Goal: Information Seeking & Learning: Learn about a topic

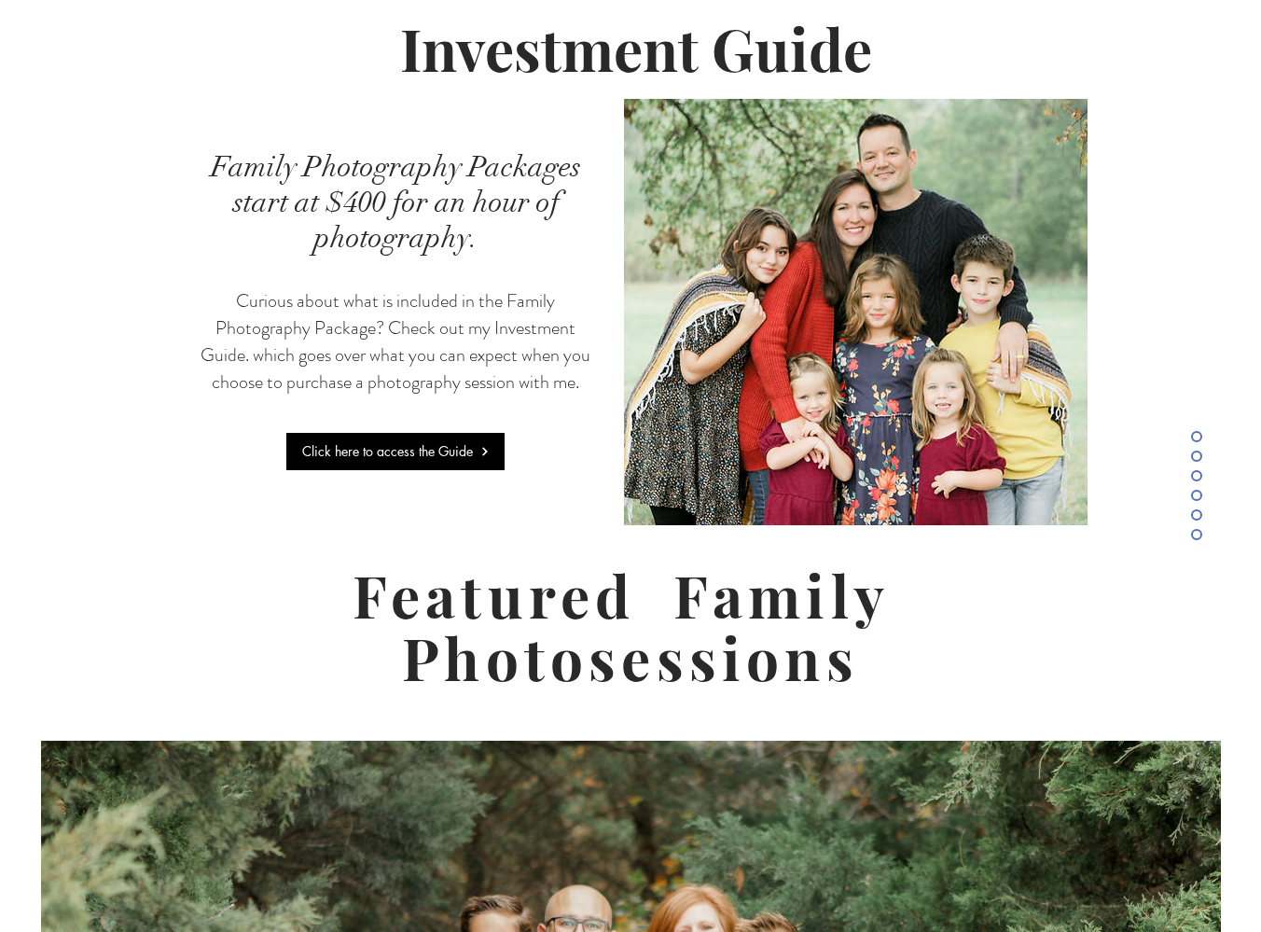
scroll to position [4185, 0]
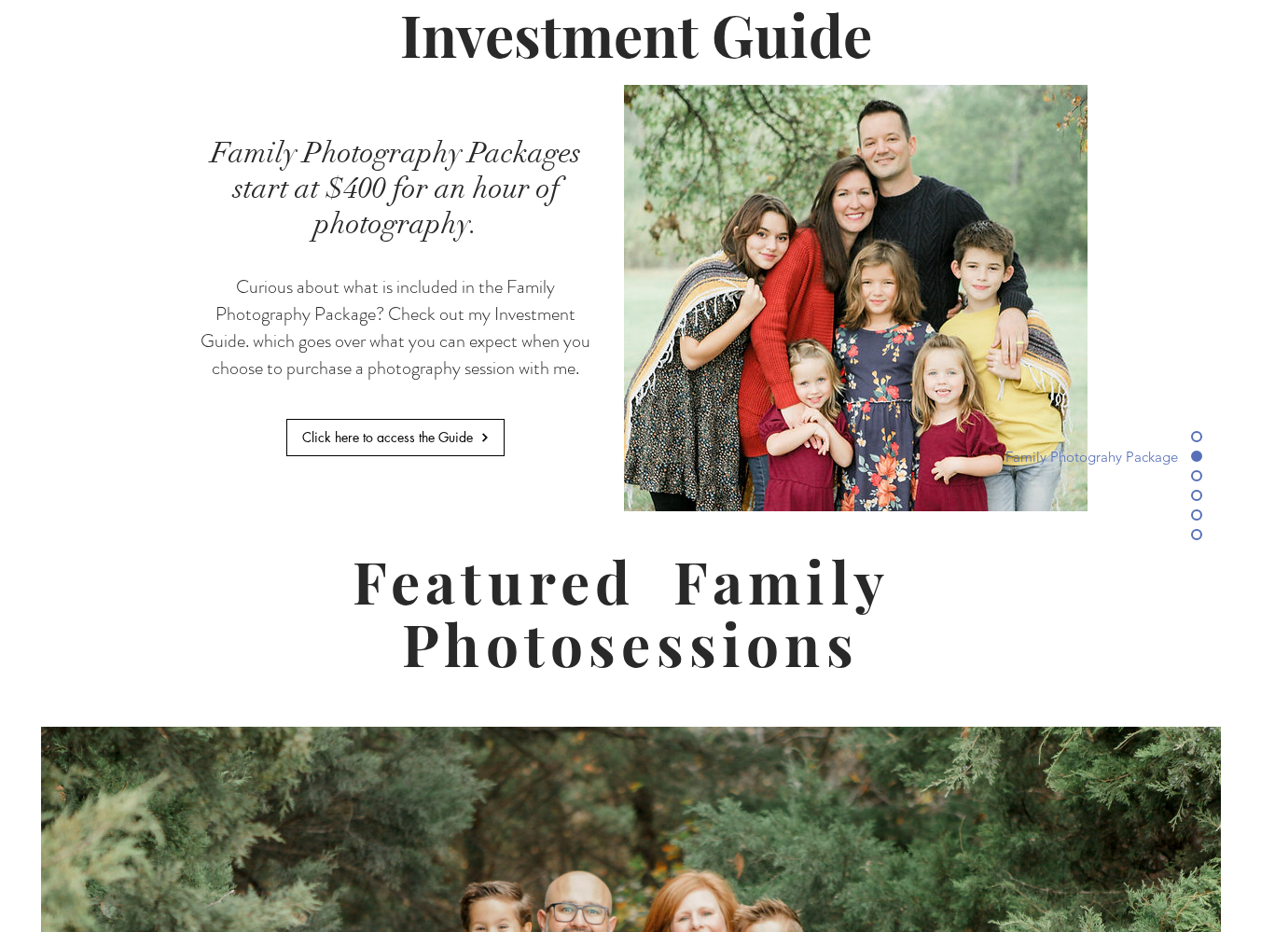
click at [411, 420] on span "Click here to access the Guide" at bounding box center [395, 437] width 216 height 35
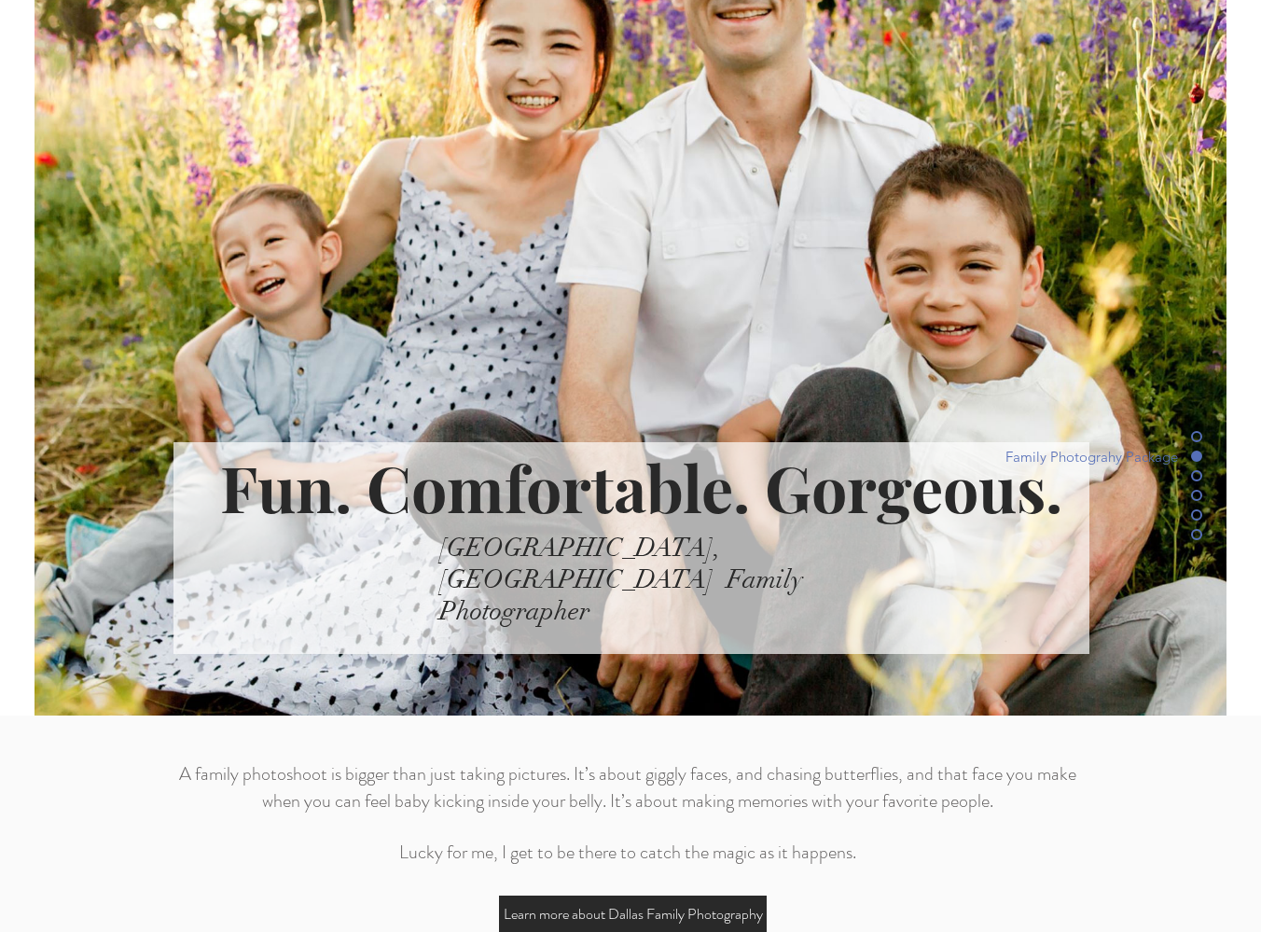
scroll to position [414, 0]
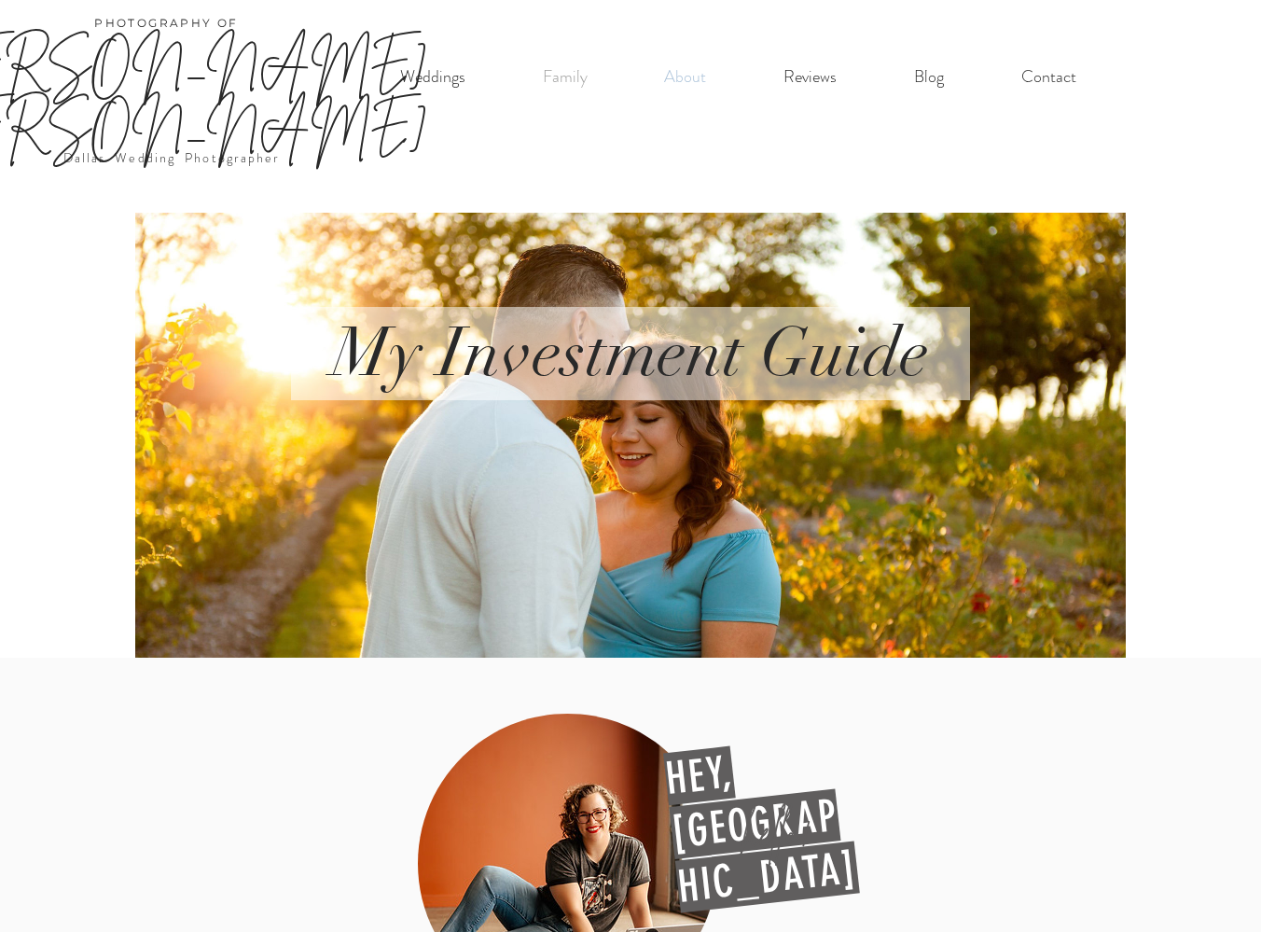
click at [690, 79] on p "About" at bounding box center [685, 77] width 61 height 38
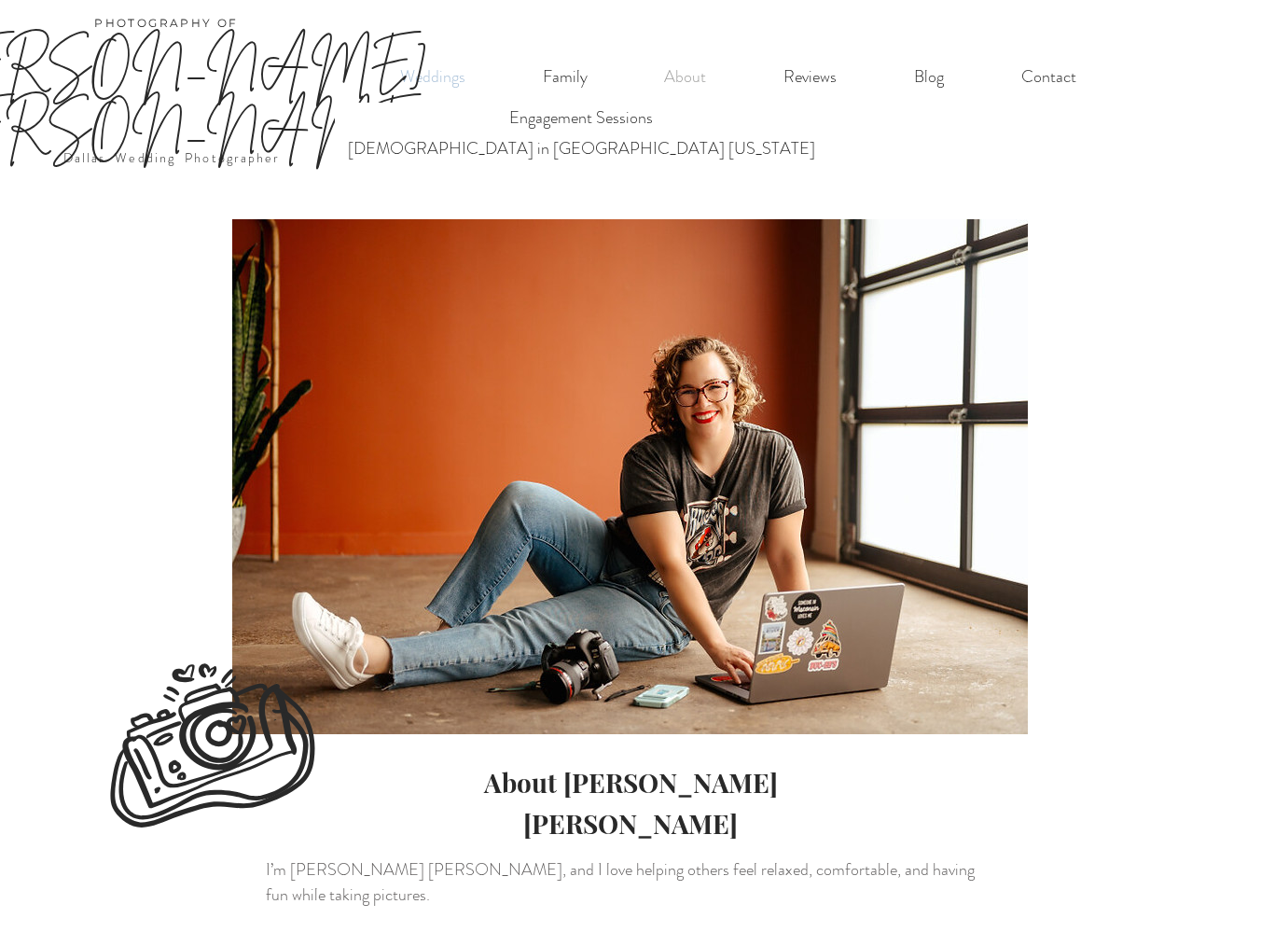
click at [455, 83] on p "Weddings" at bounding box center [433, 77] width 84 height 38
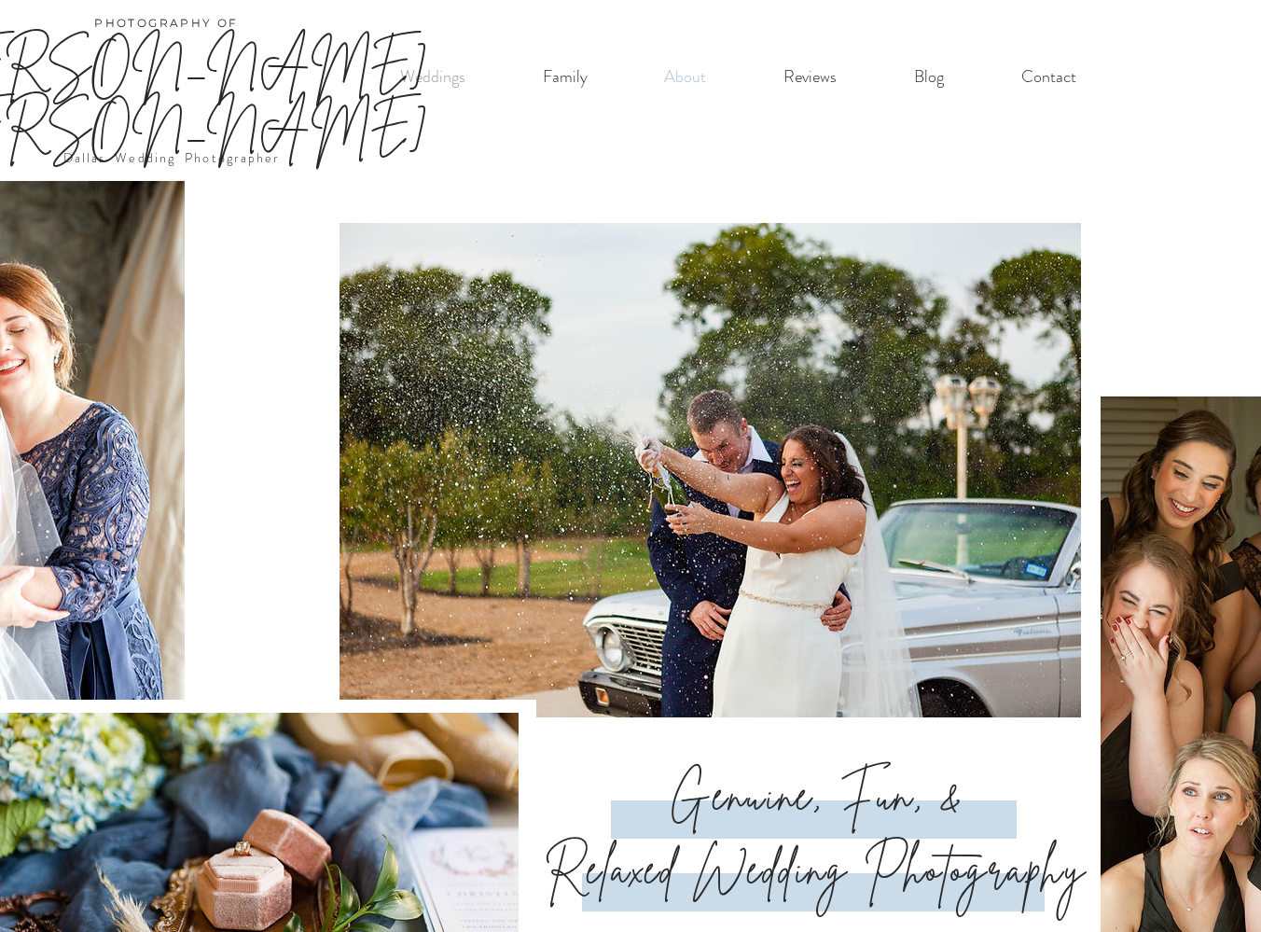
click at [686, 78] on p "About" at bounding box center [685, 77] width 61 height 38
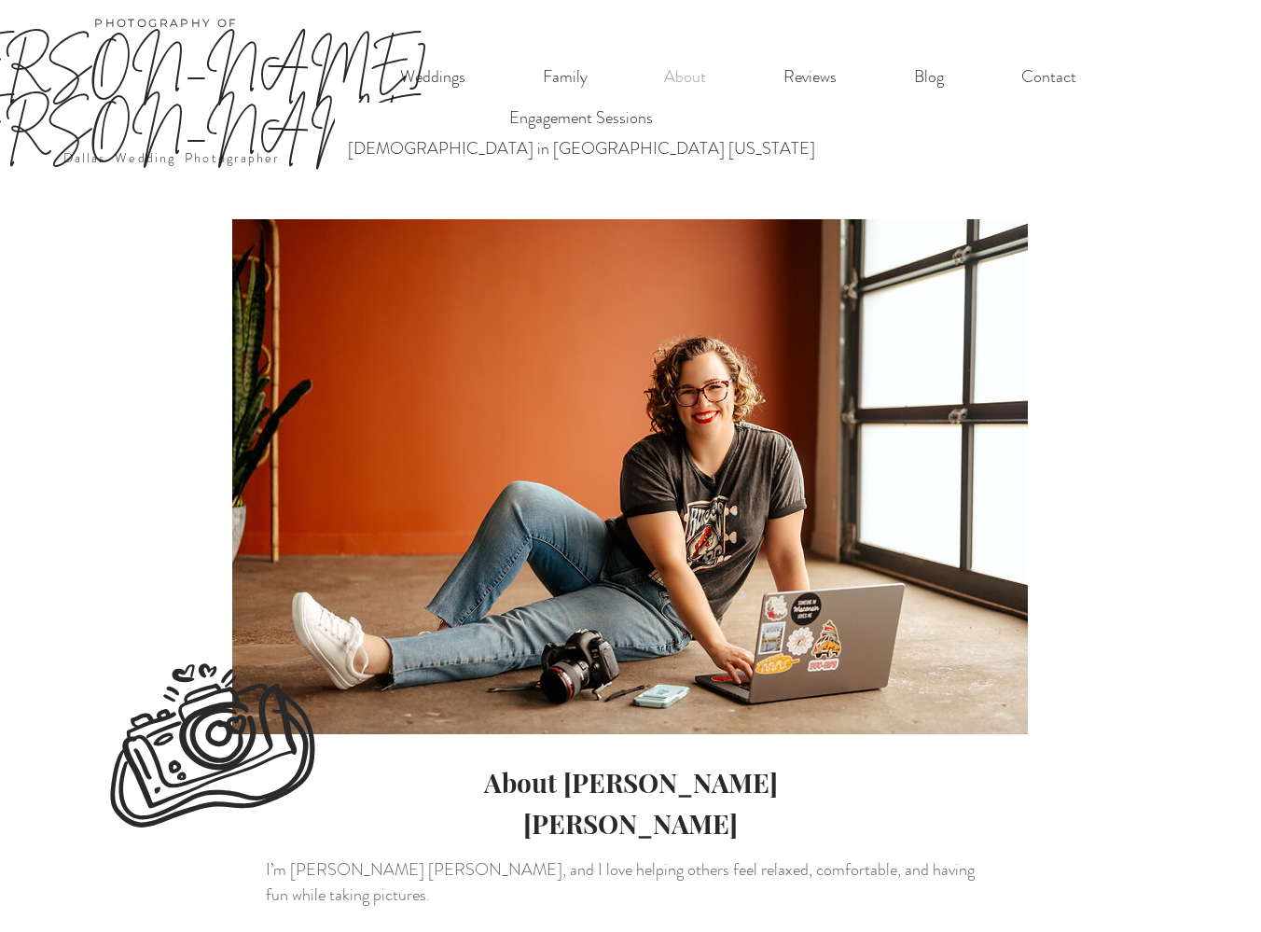
click at [119, 148] on link "Dallas Wedding Photographer" at bounding box center [171, 157] width 217 height 19
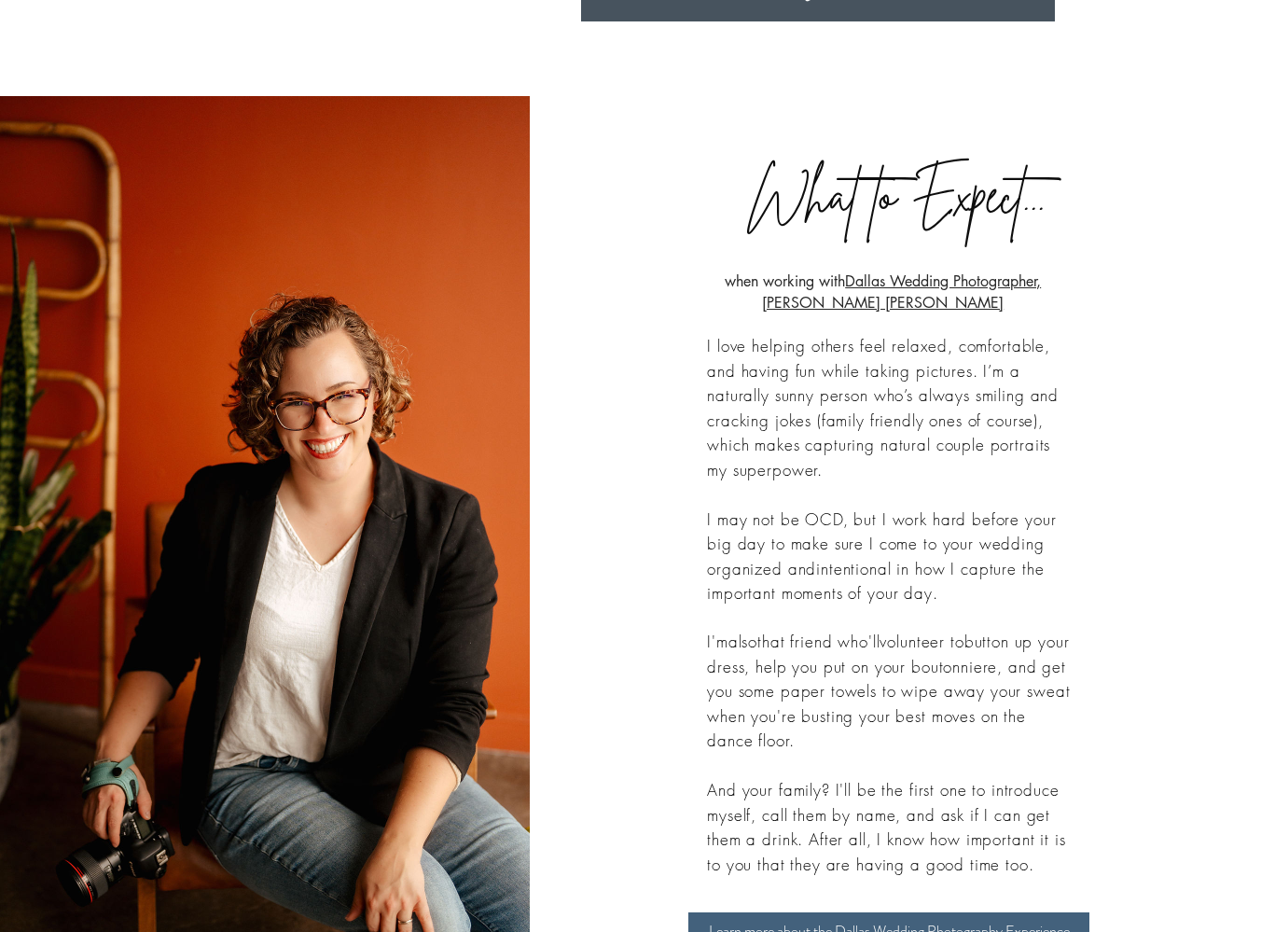
scroll to position [1957, 0]
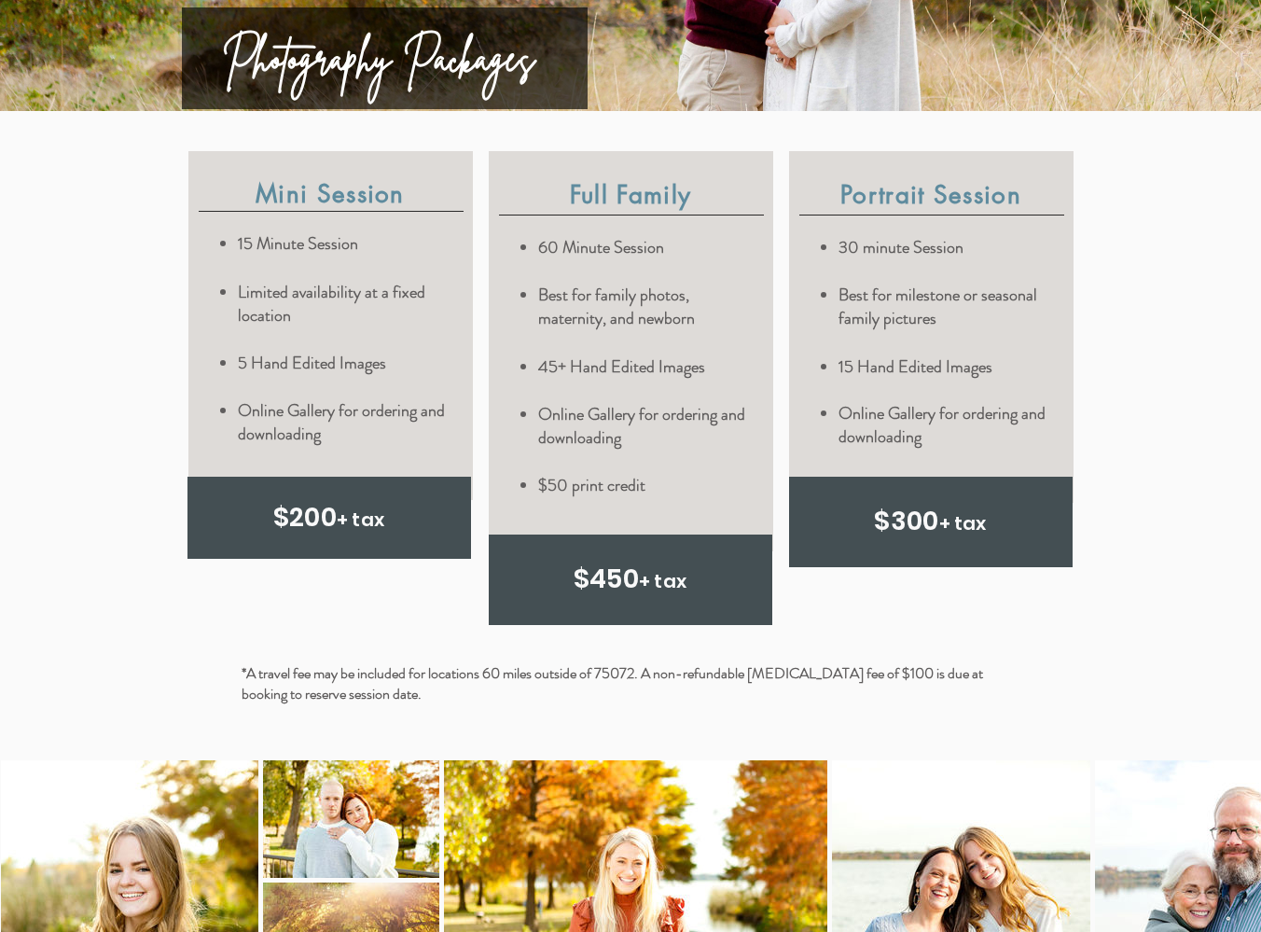
scroll to position [4825, 0]
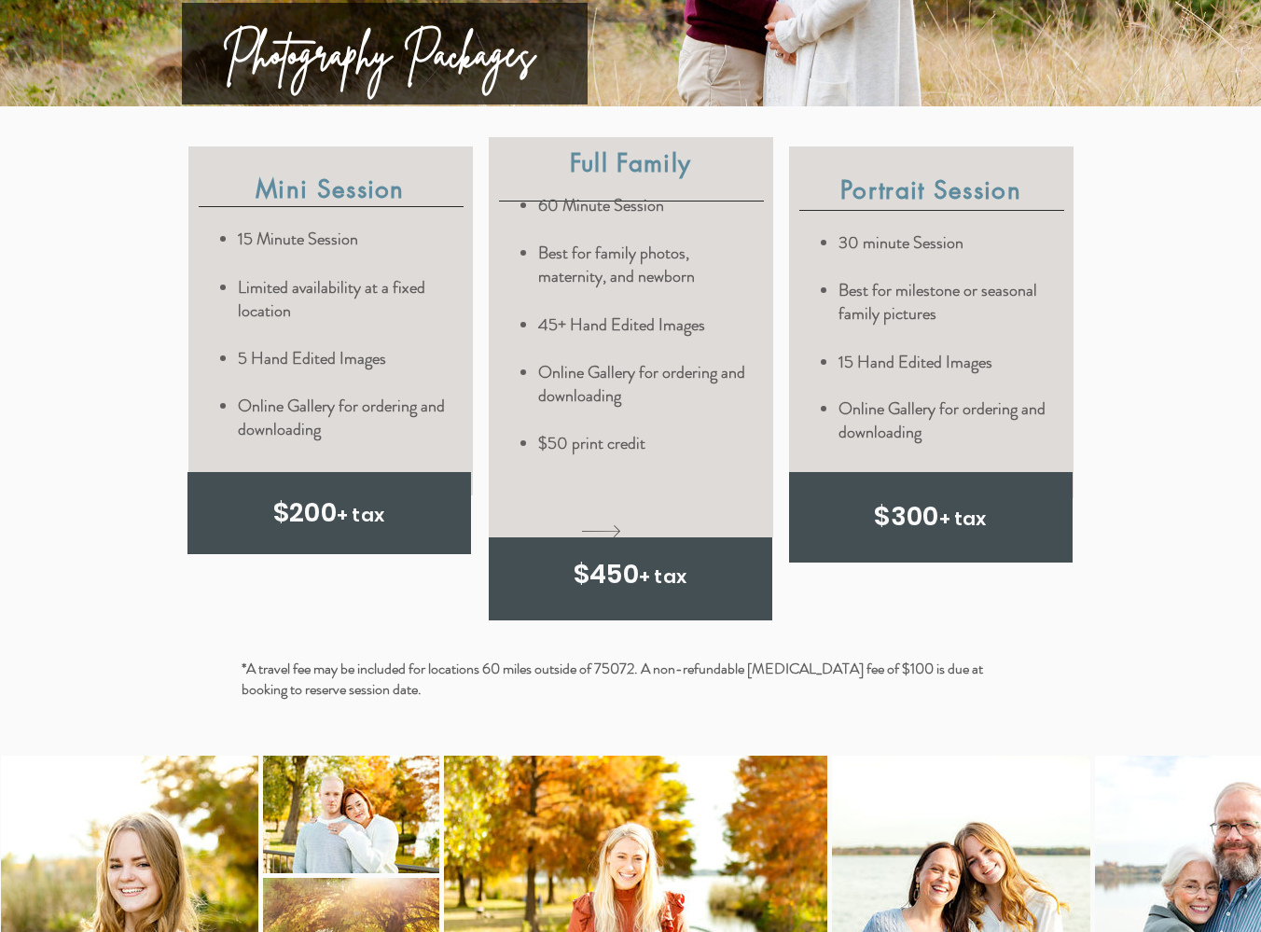
click at [584, 137] on div "content changes on hover" at bounding box center [631, 337] width 285 height 400
click at [607, 525] on icon "content changes on hover" at bounding box center [601, 531] width 38 height 12
click at [617, 525] on icon "content changes on hover" at bounding box center [601, 531] width 38 height 12
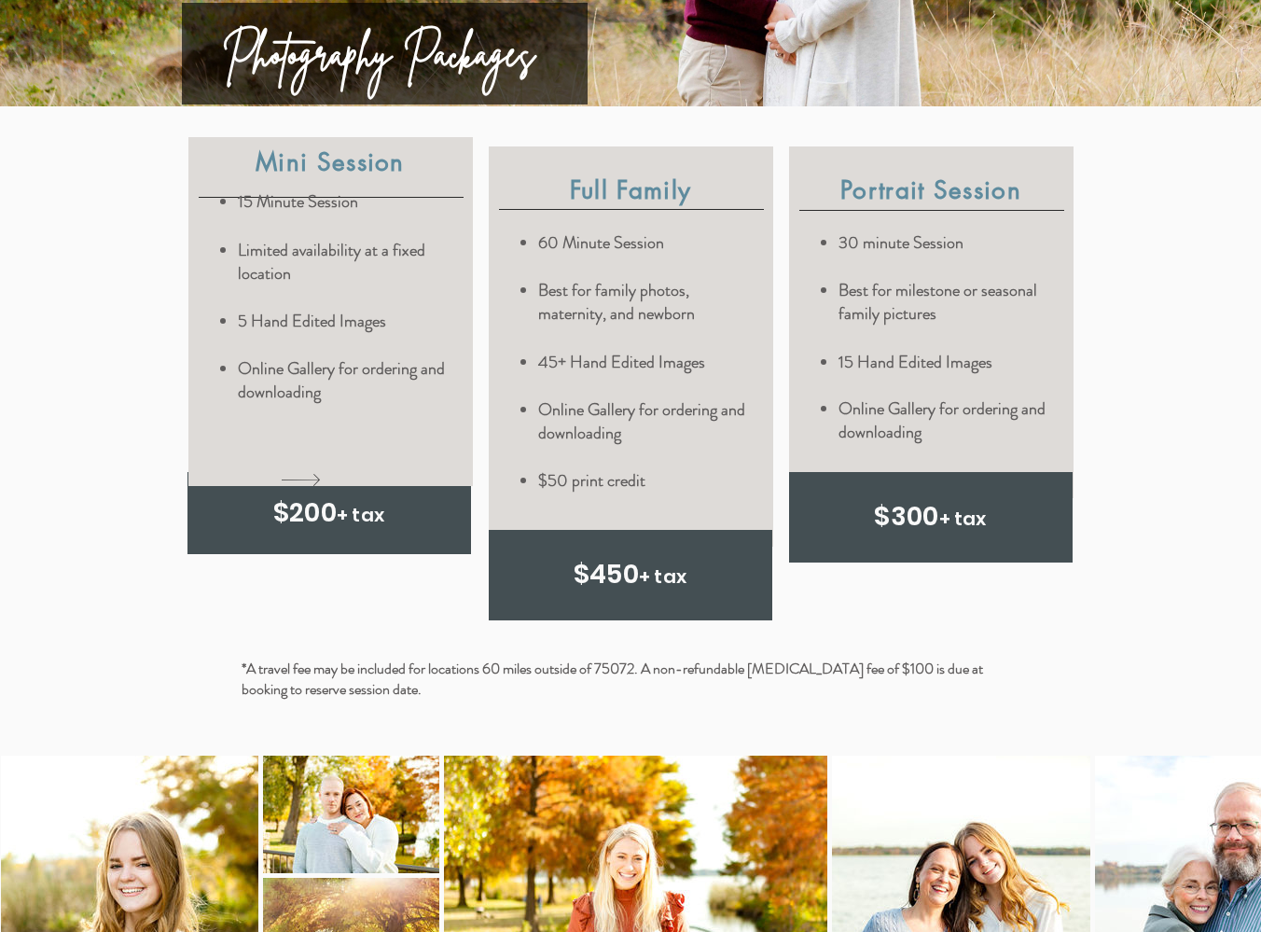
click at [308, 474] on icon "content changes on hover" at bounding box center [301, 480] width 38 height 12
